Goal: Browse casually

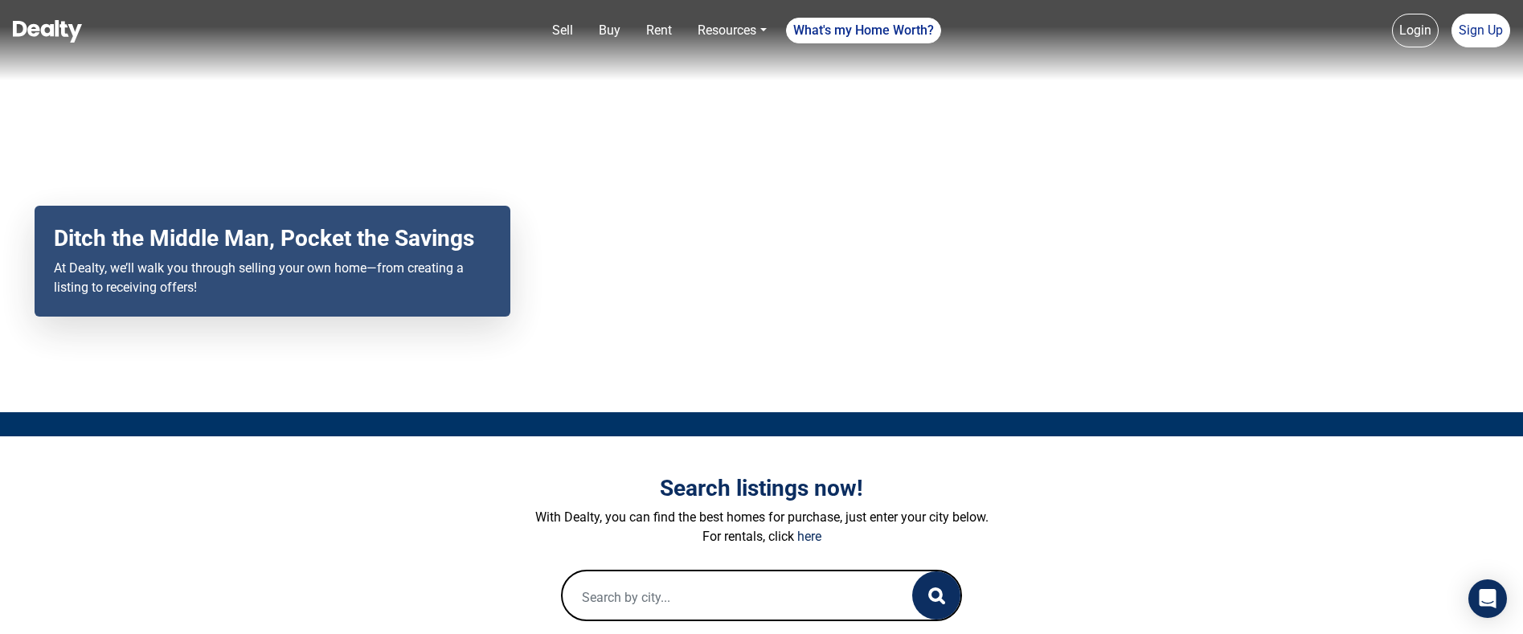
click at [47, 29] on img at bounding box center [47, 31] width 69 height 22
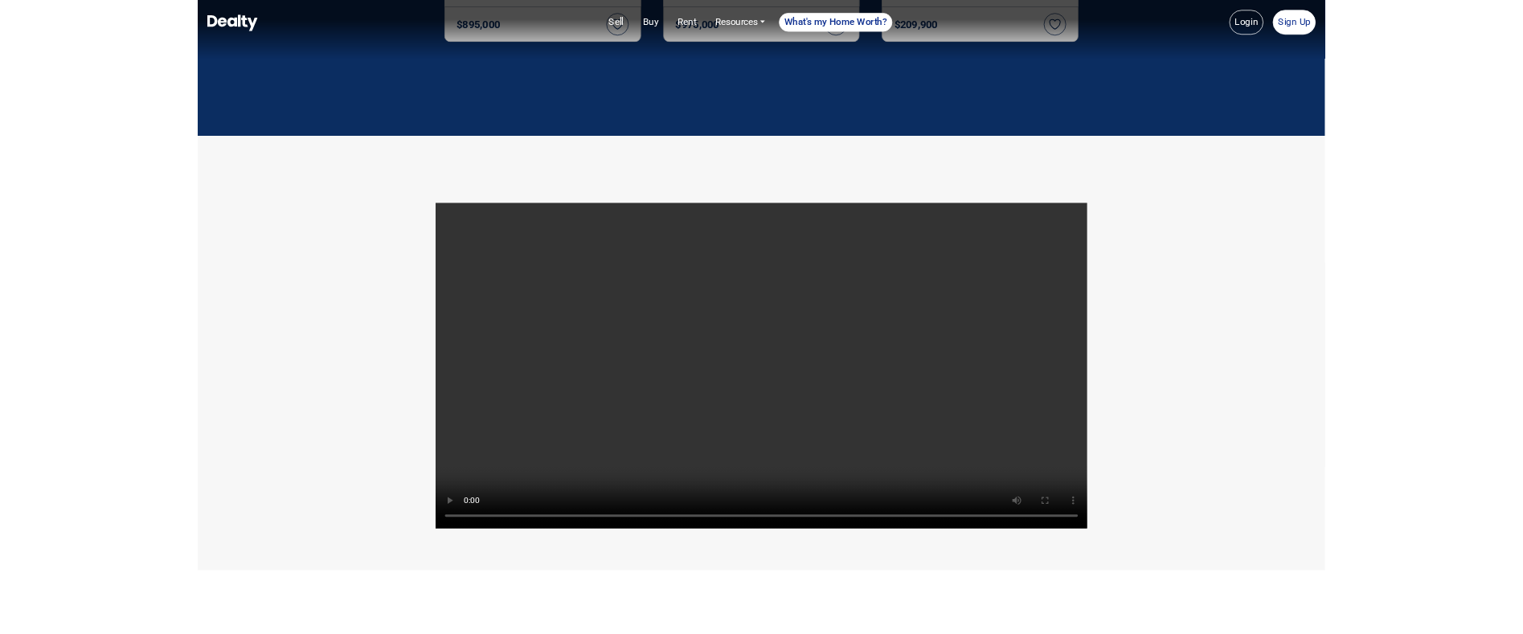
scroll to position [3335, 0]
